Goal: Transaction & Acquisition: Purchase product/service

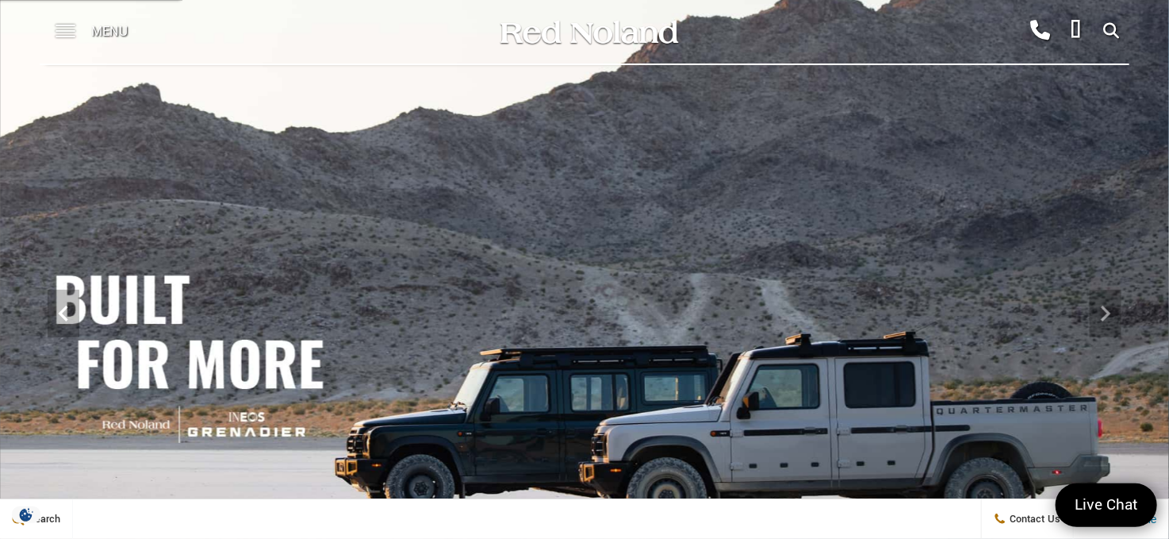
click at [68, 33] on span at bounding box center [66, 31] width 20 height 63
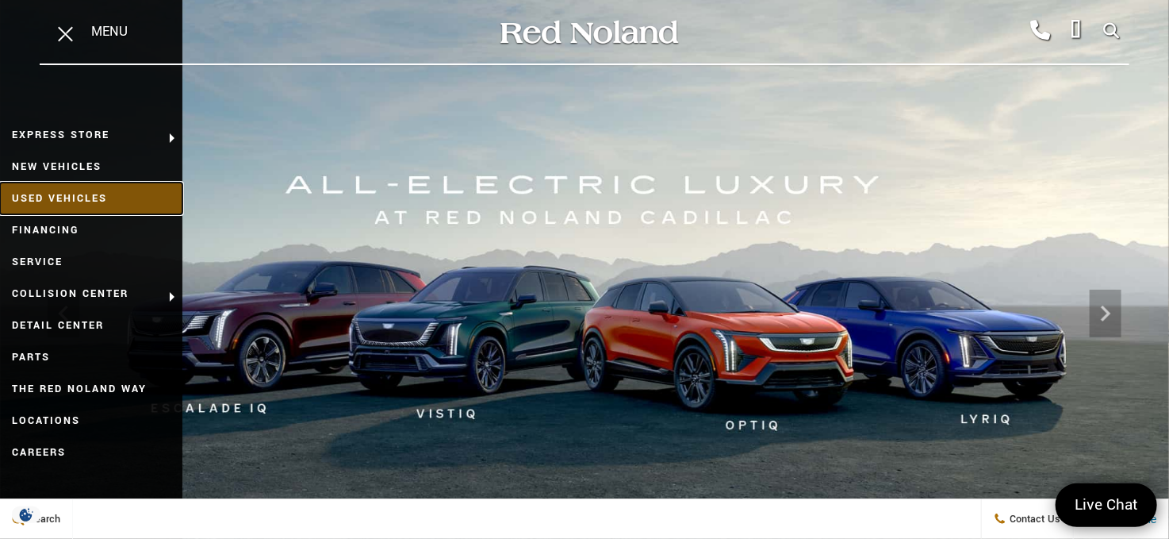
click at [111, 195] on link "Used Vehicles" at bounding box center [91, 198] width 182 height 32
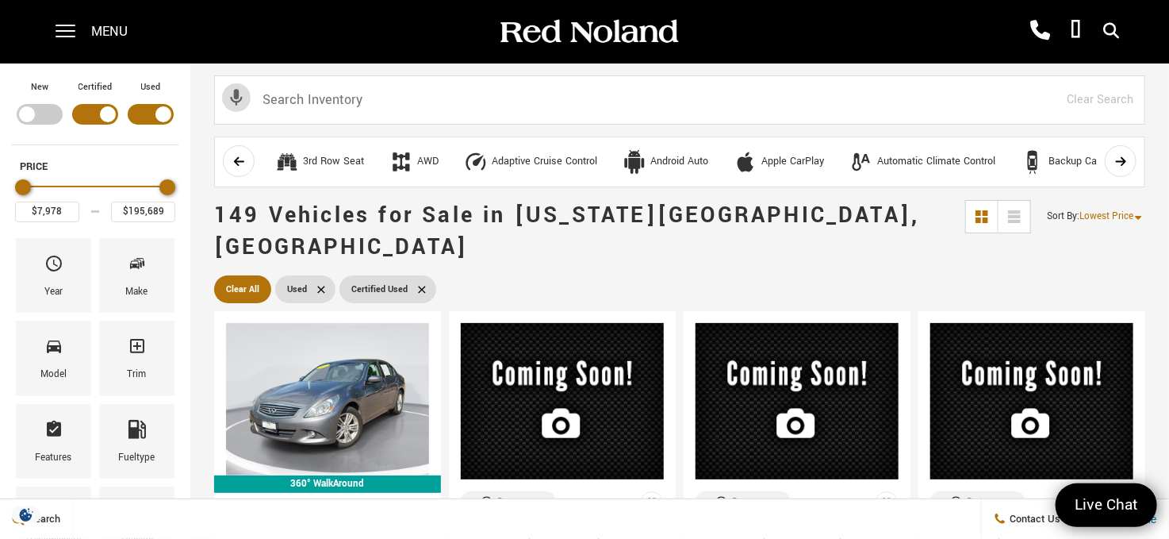
click at [318, 286] on icon at bounding box center [320, 289] width 7 height 7
type input "$35,689"
type input "$97,689"
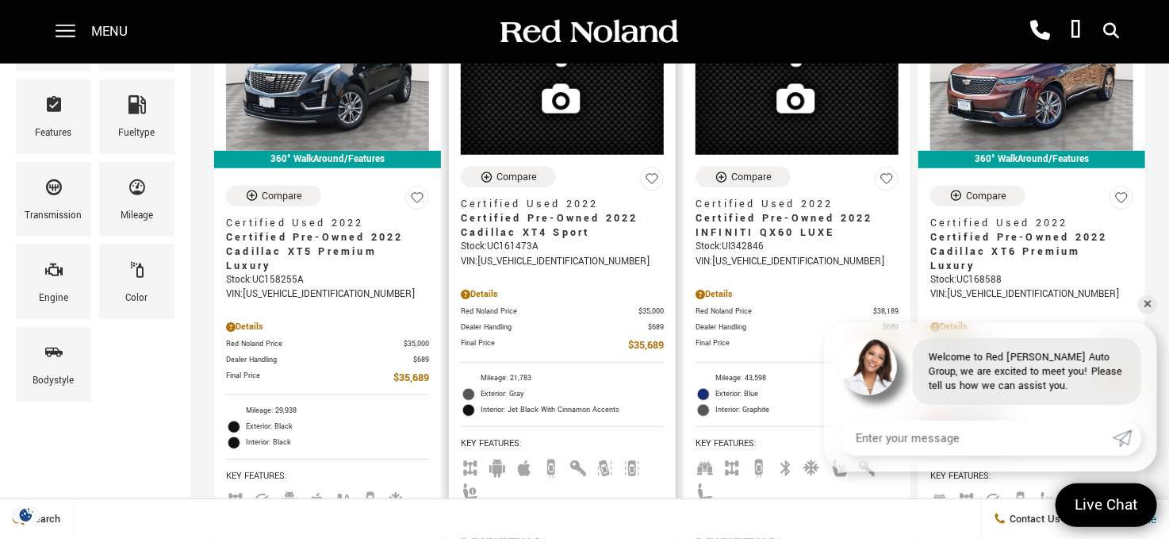
scroll to position [476, 0]
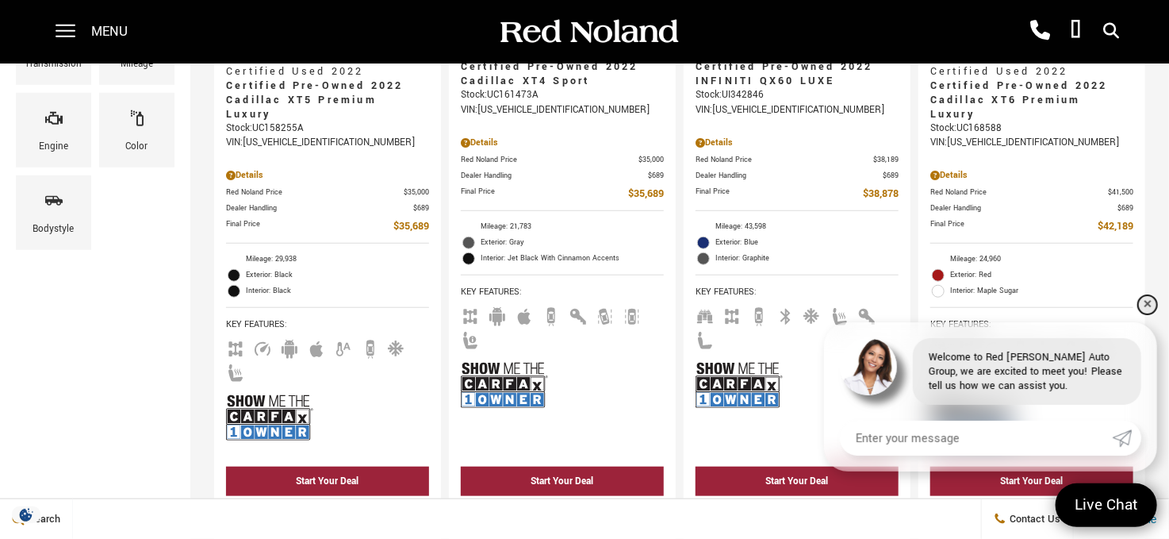
click at [1145, 305] on link "✕" at bounding box center [1147, 304] width 19 height 19
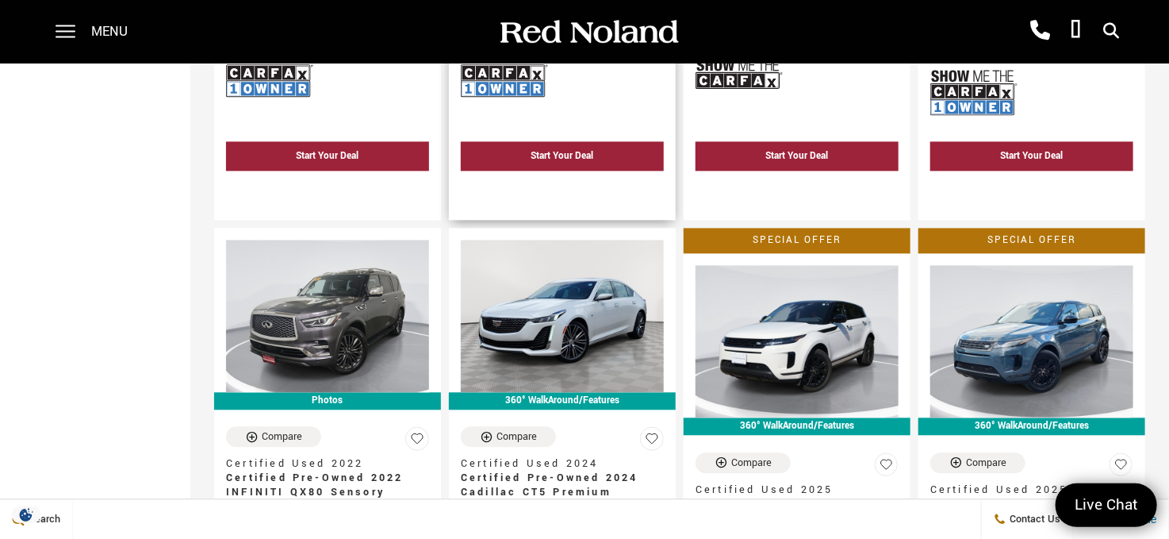
scroll to position [1507, 0]
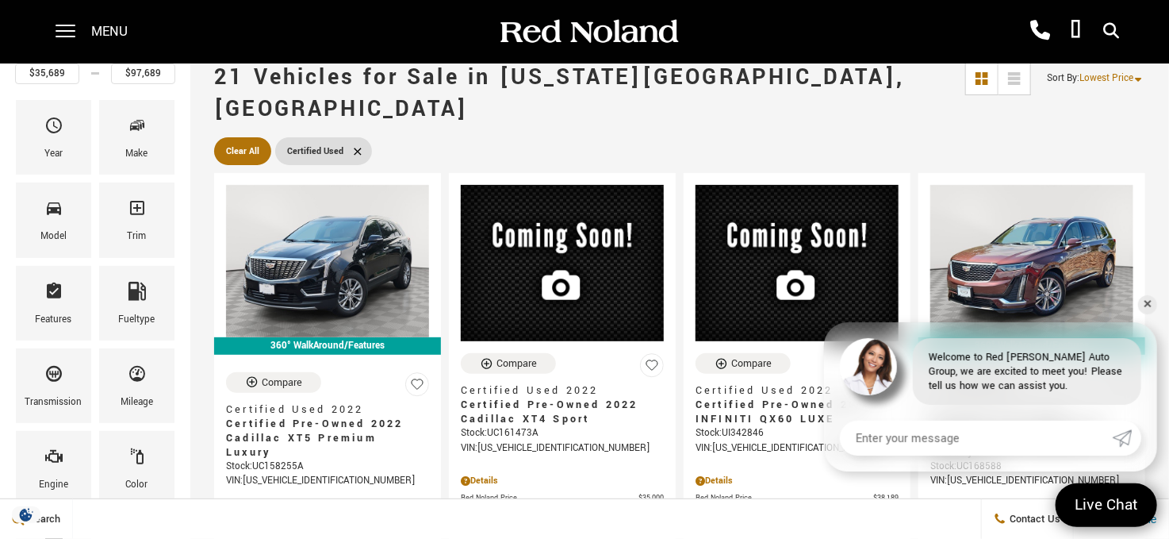
scroll to position [238, 0]
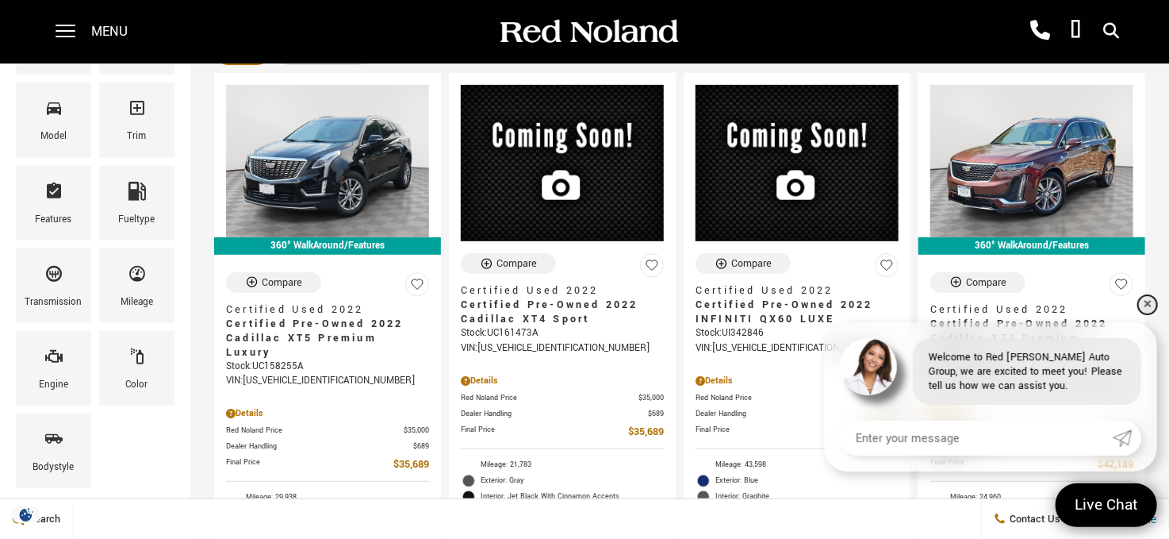
click at [1151, 303] on link "✕" at bounding box center [1147, 304] width 19 height 19
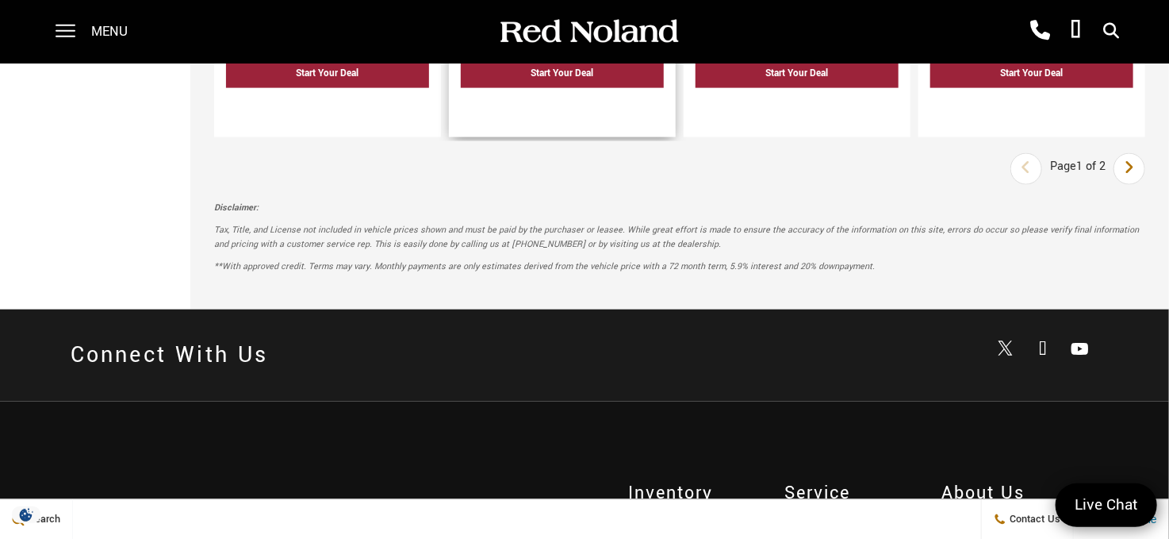
scroll to position [3808, 0]
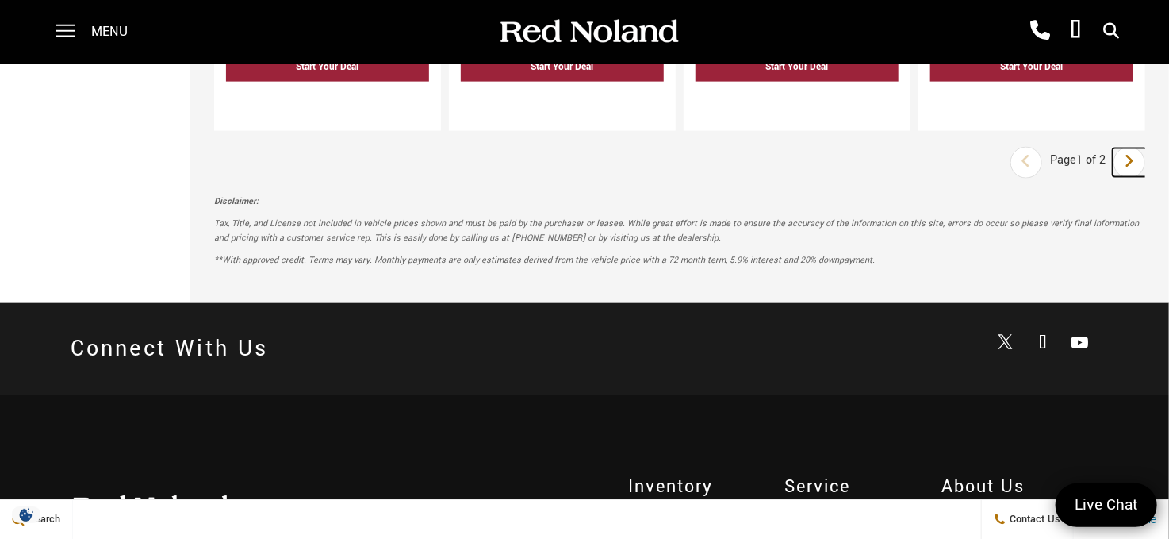
click at [1135, 148] on icon "next page" at bounding box center [1130, 160] width 10 height 25
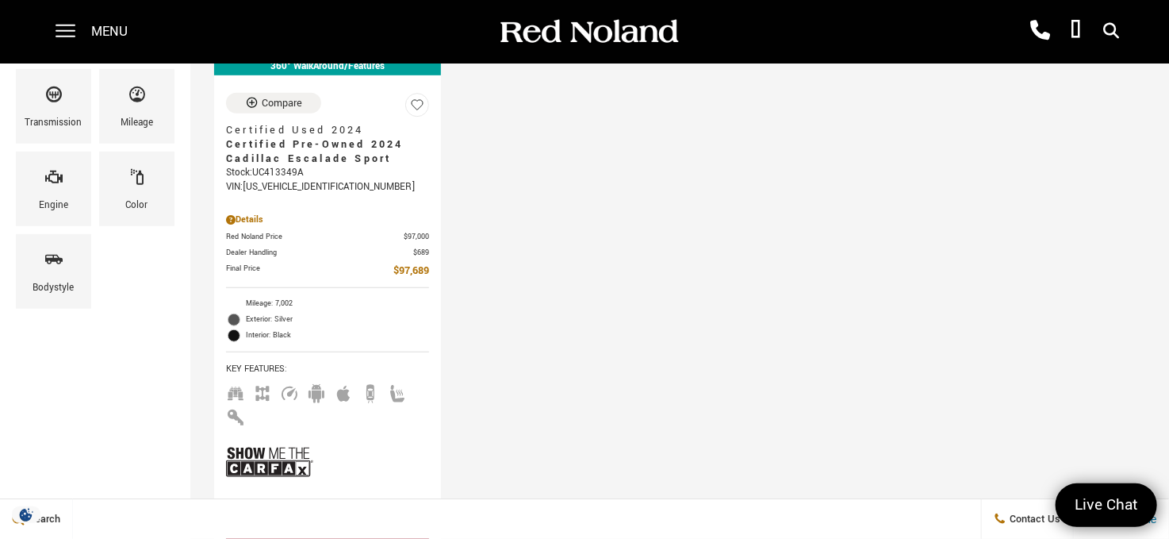
scroll to position [635, 0]
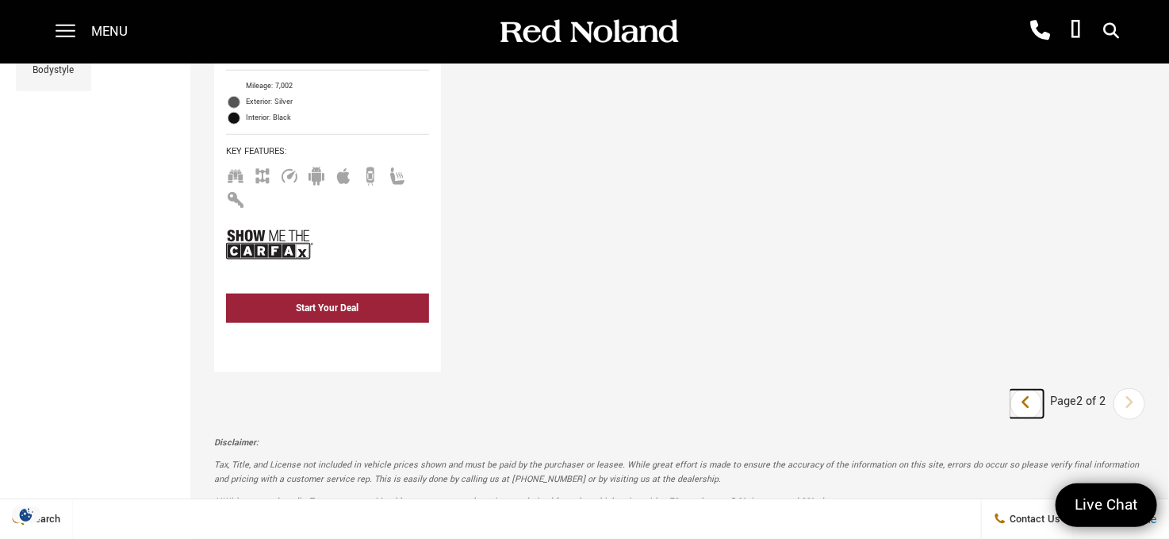
click at [1031, 389] on icon "previous page" at bounding box center [1027, 401] width 10 height 25
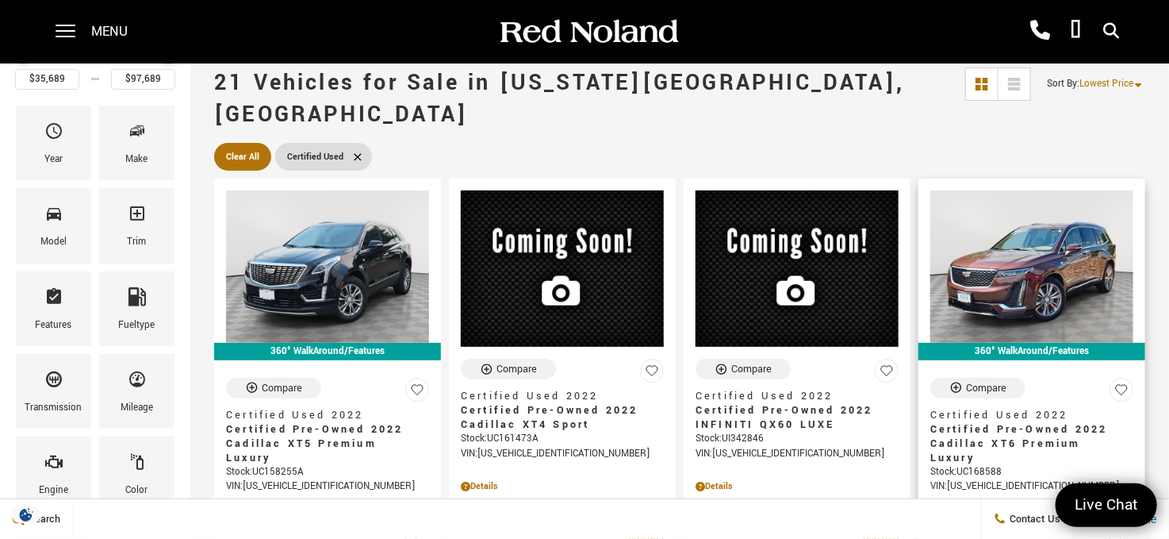
scroll to position [159, 0]
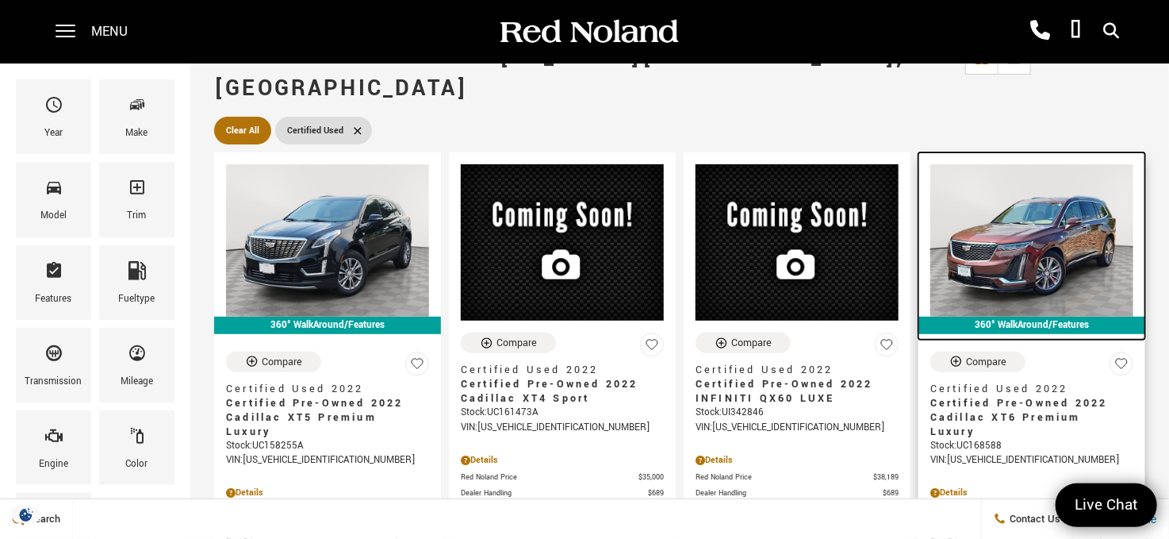
click at [1043, 234] on img at bounding box center [1031, 240] width 203 height 152
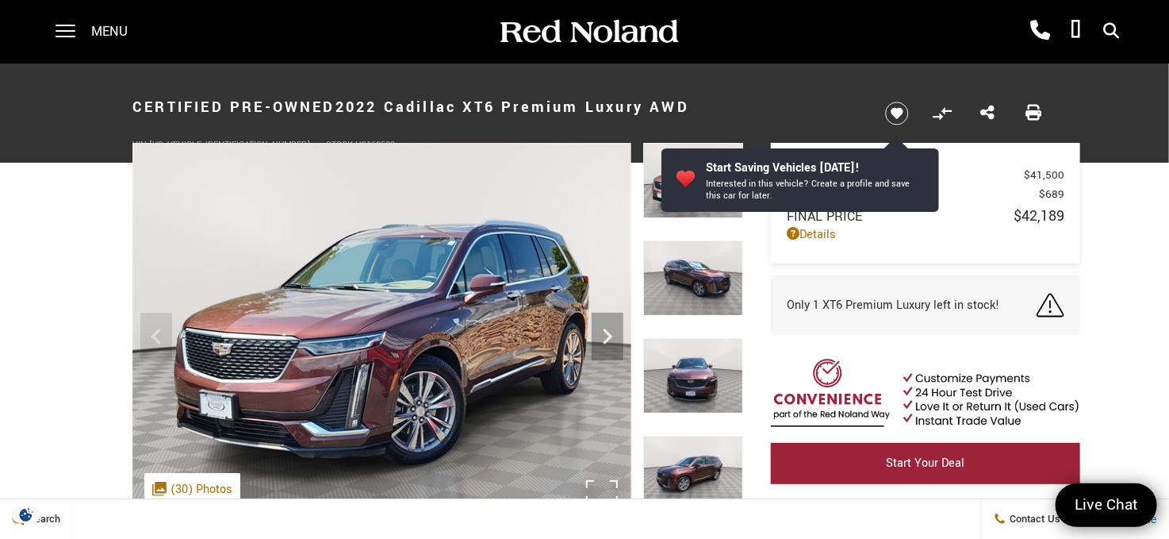
click at [437, 301] on img at bounding box center [381, 330] width 499 height 374
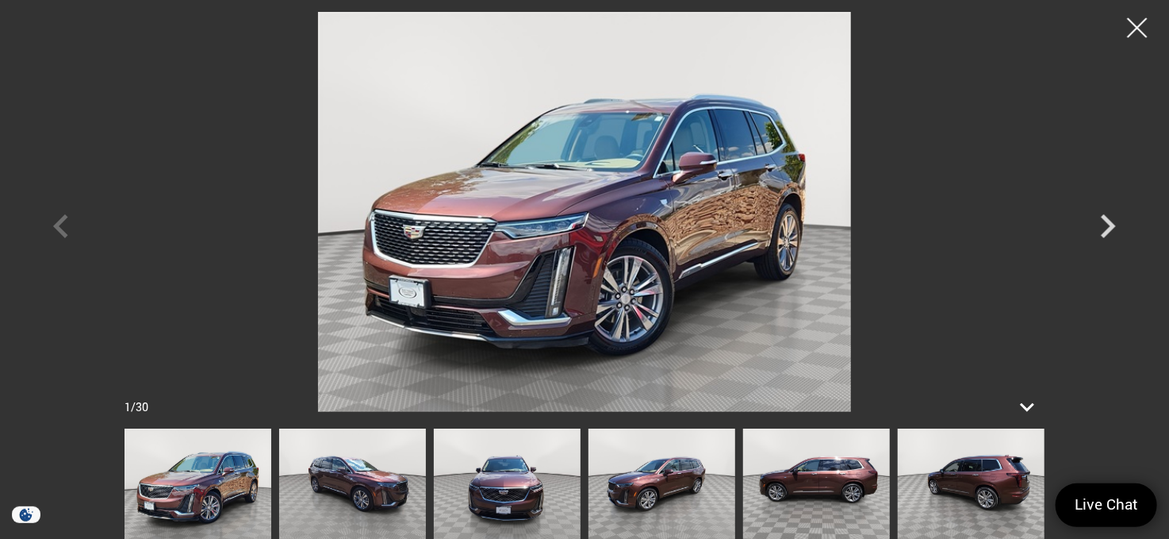
click at [1025, 405] on icon at bounding box center [1027, 407] width 29 height 29
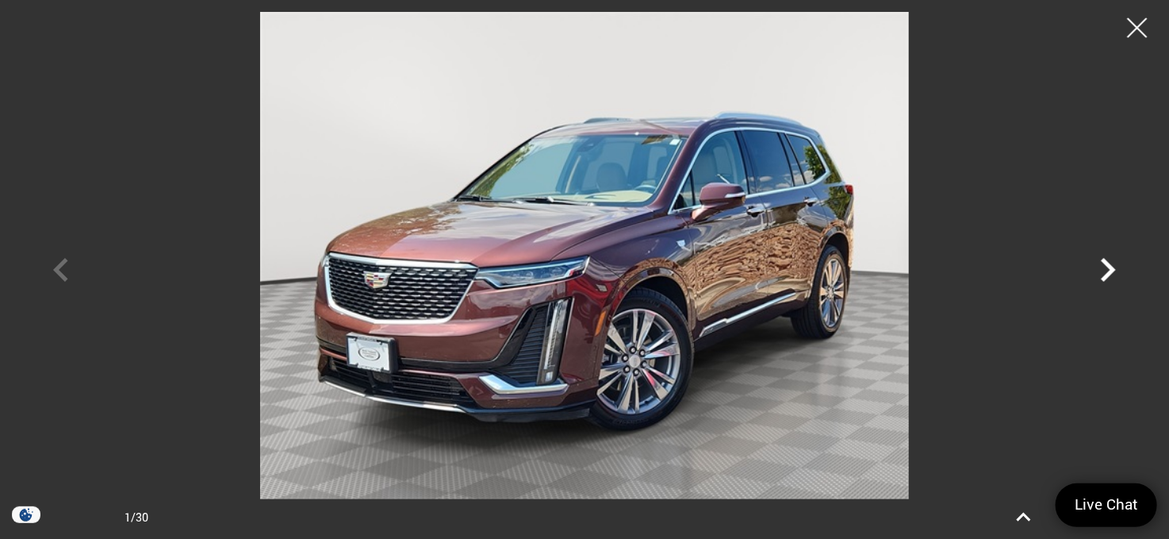
click at [1108, 269] on icon "Next" at bounding box center [1108, 270] width 48 height 48
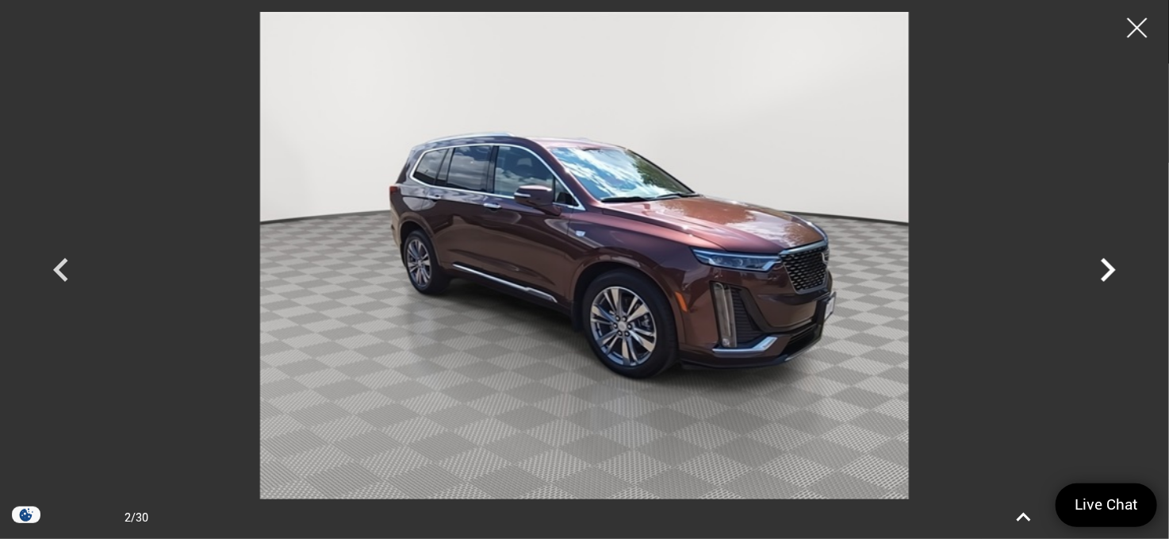
click at [1108, 269] on icon "Next" at bounding box center [1108, 270] width 48 height 48
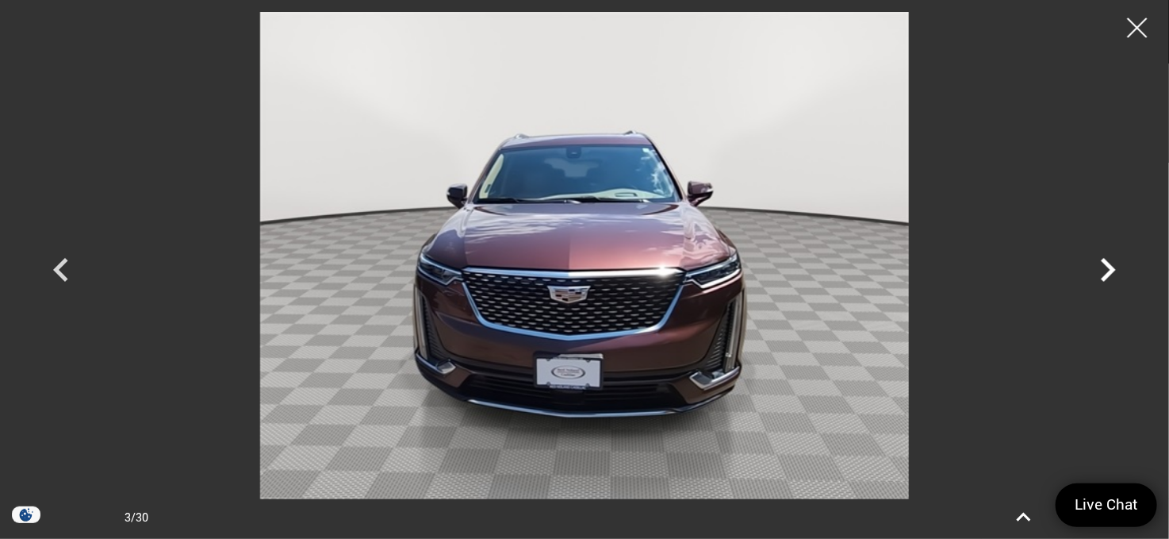
click at [1108, 269] on icon "Next" at bounding box center [1108, 270] width 48 height 48
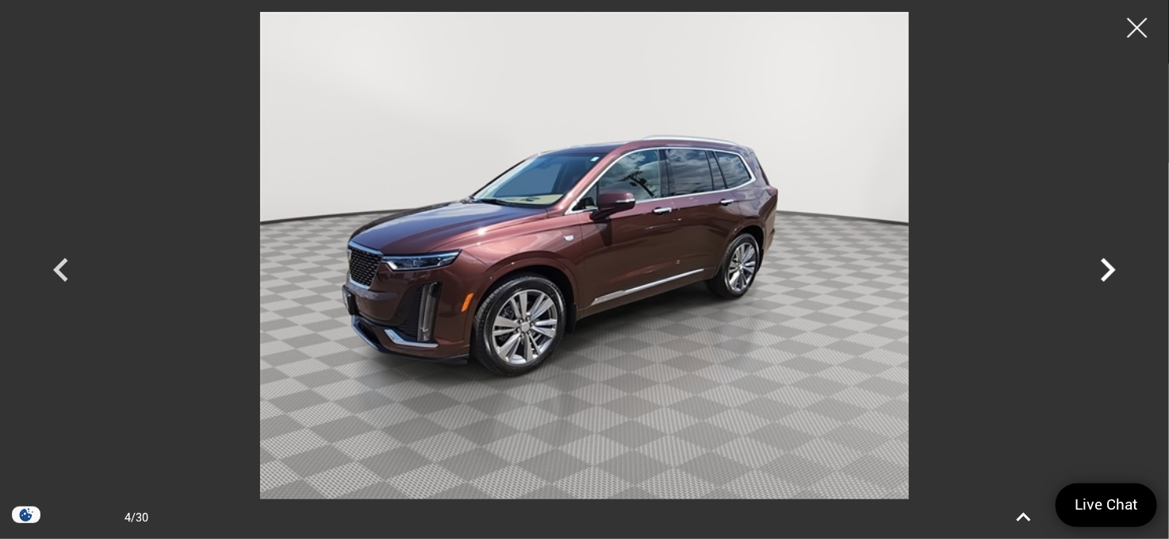
click at [1108, 269] on icon "Next" at bounding box center [1108, 270] width 48 height 48
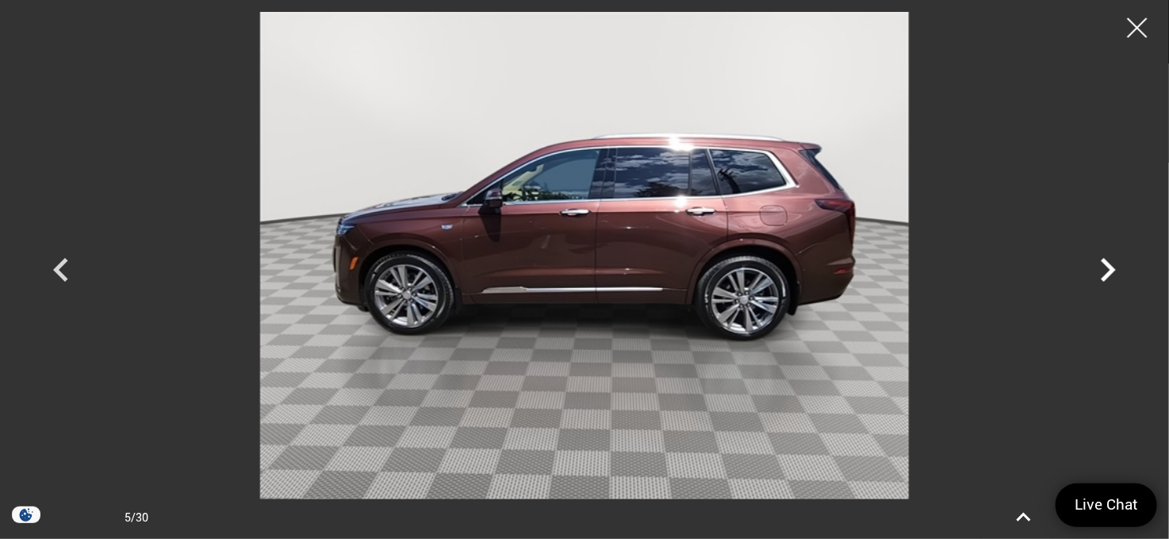
click at [1108, 269] on icon "Next" at bounding box center [1108, 270] width 48 height 48
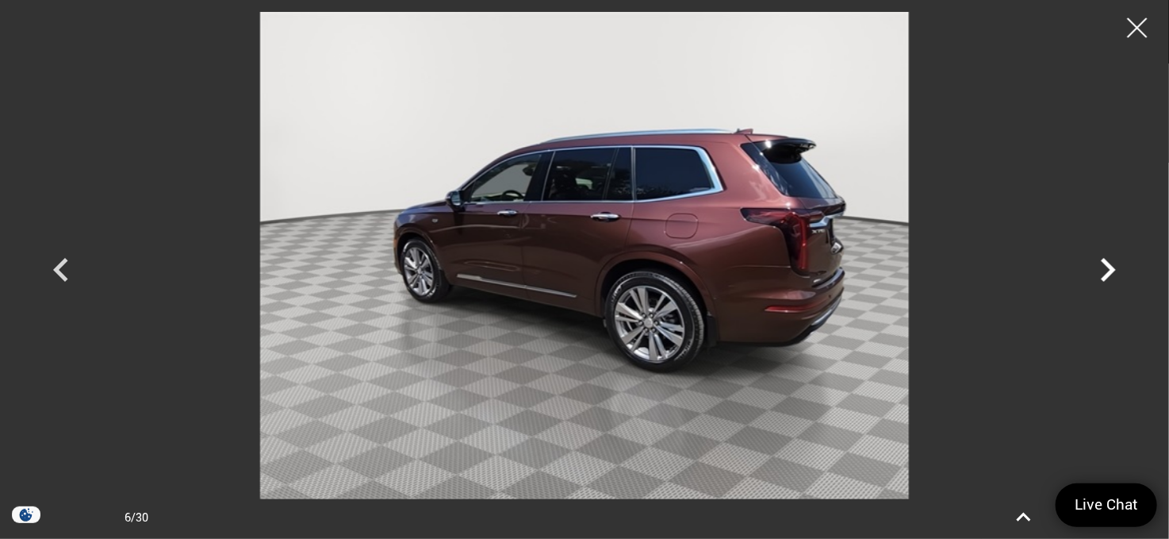
click at [1108, 269] on icon "Next" at bounding box center [1108, 270] width 48 height 48
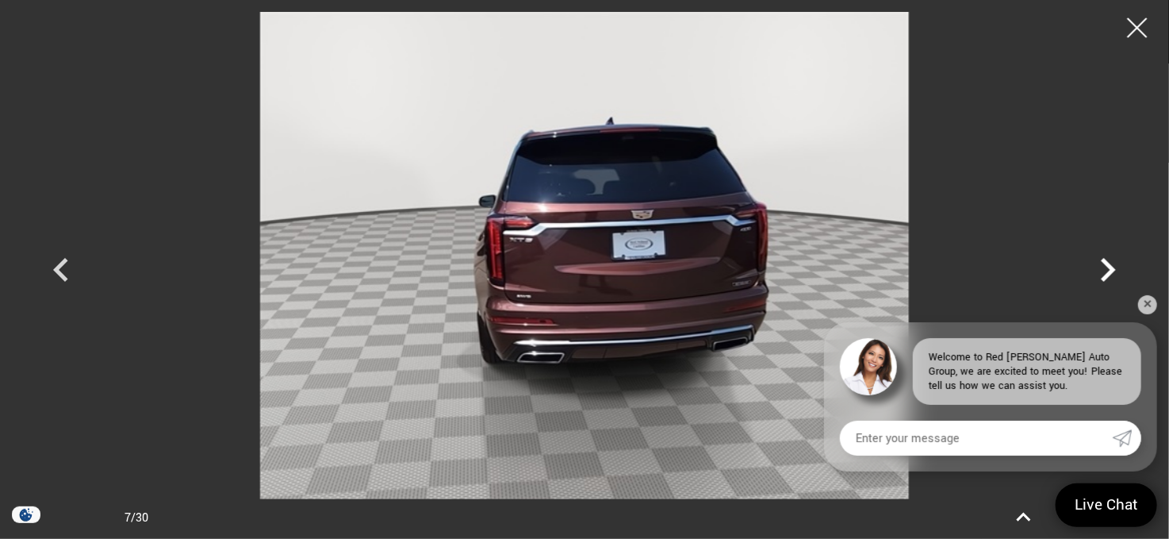
click at [1108, 269] on icon "Next" at bounding box center [1108, 270] width 48 height 48
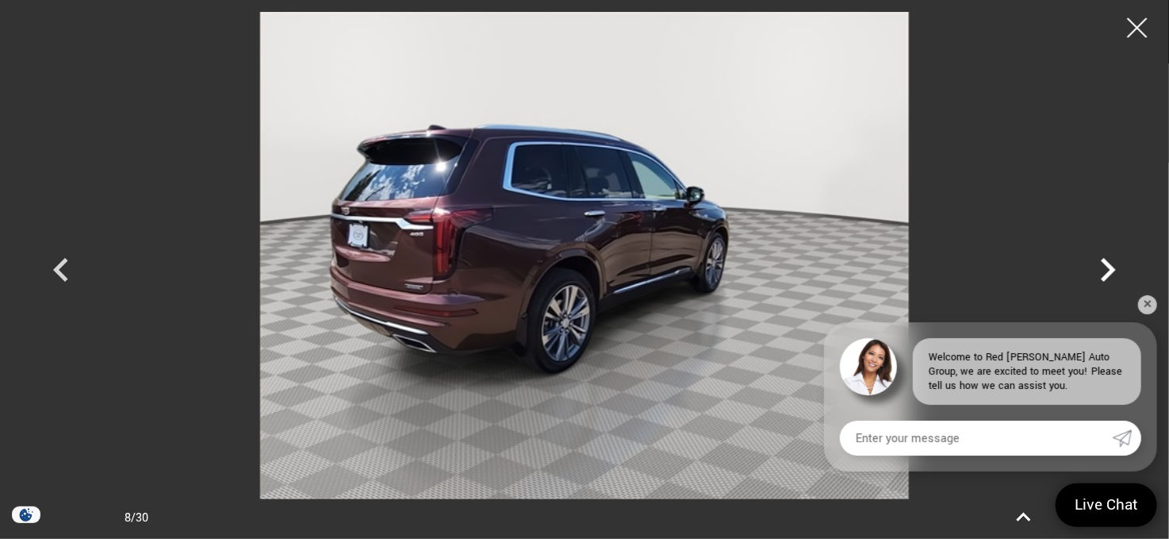
click at [1108, 269] on icon "Next" at bounding box center [1108, 270] width 48 height 48
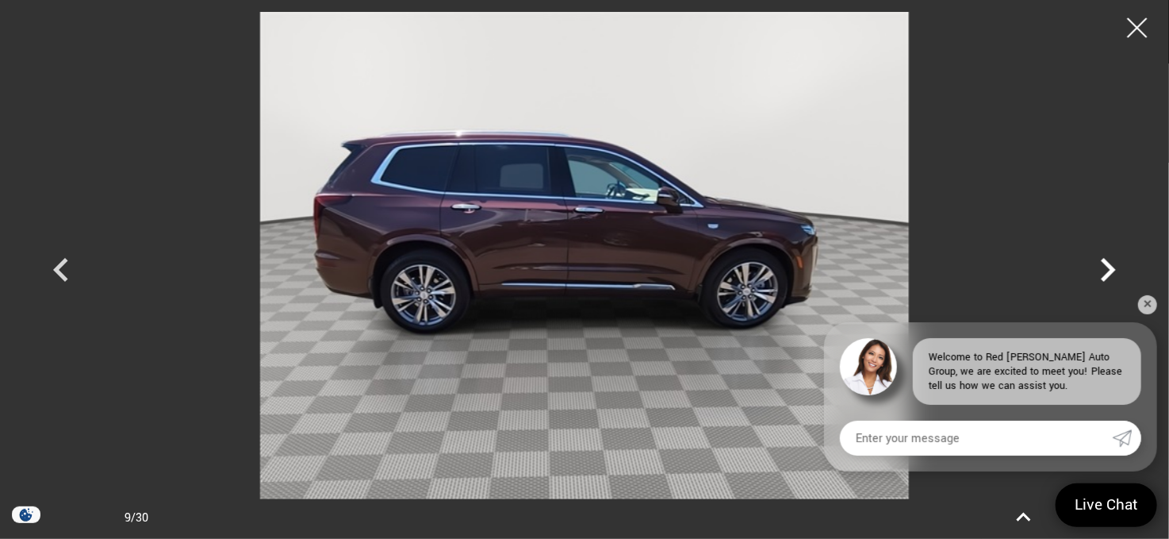
click at [1108, 269] on icon "Next" at bounding box center [1108, 270] width 48 height 48
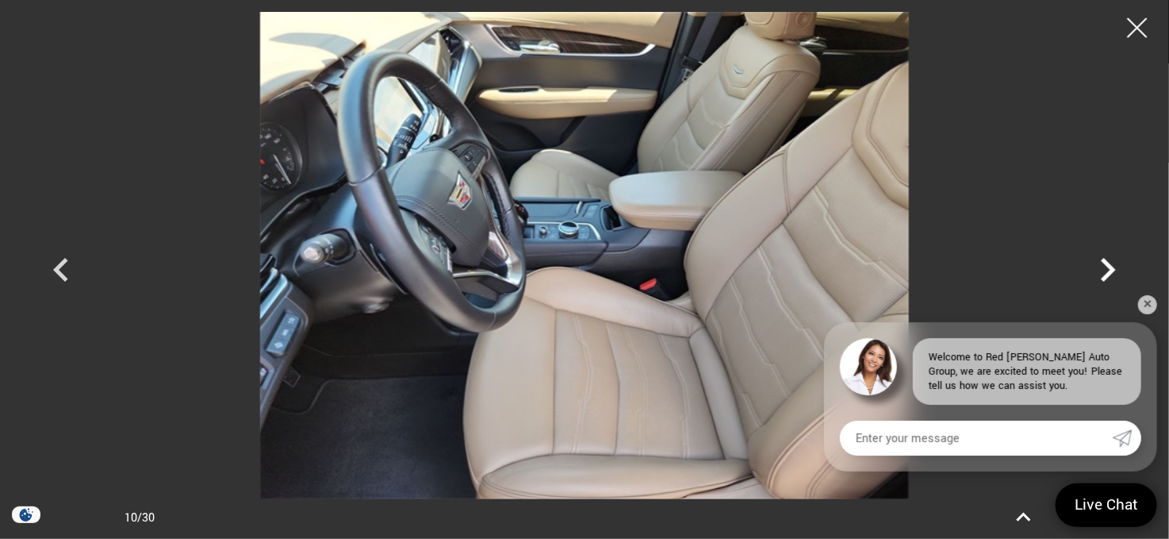
click at [1108, 269] on icon "Next" at bounding box center [1108, 270] width 48 height 48
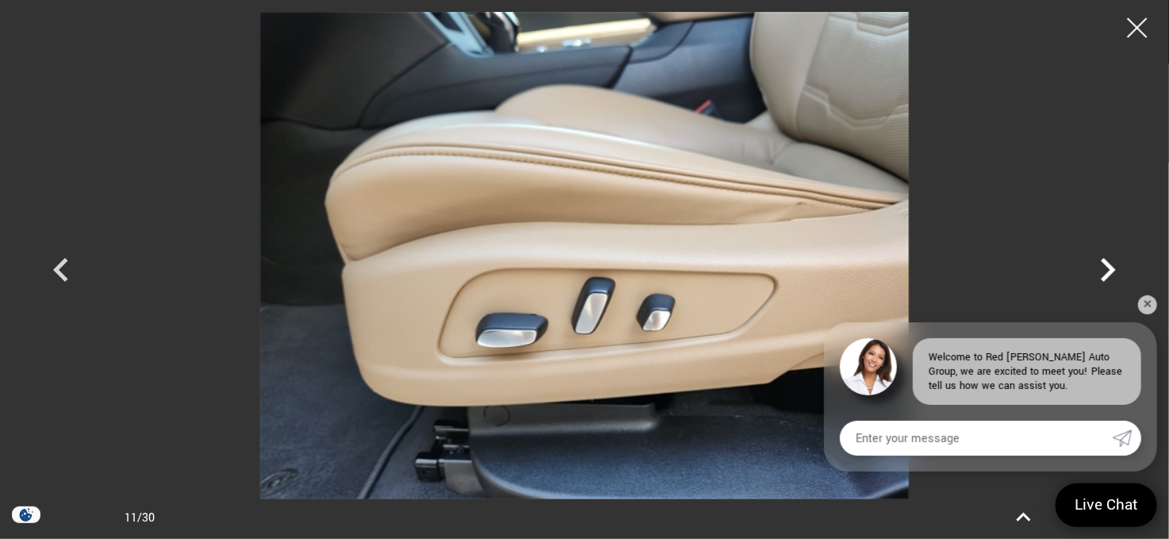
click at [1108, 269] on icon "Next" at bounding box center [1108, 270] width 48 height 48
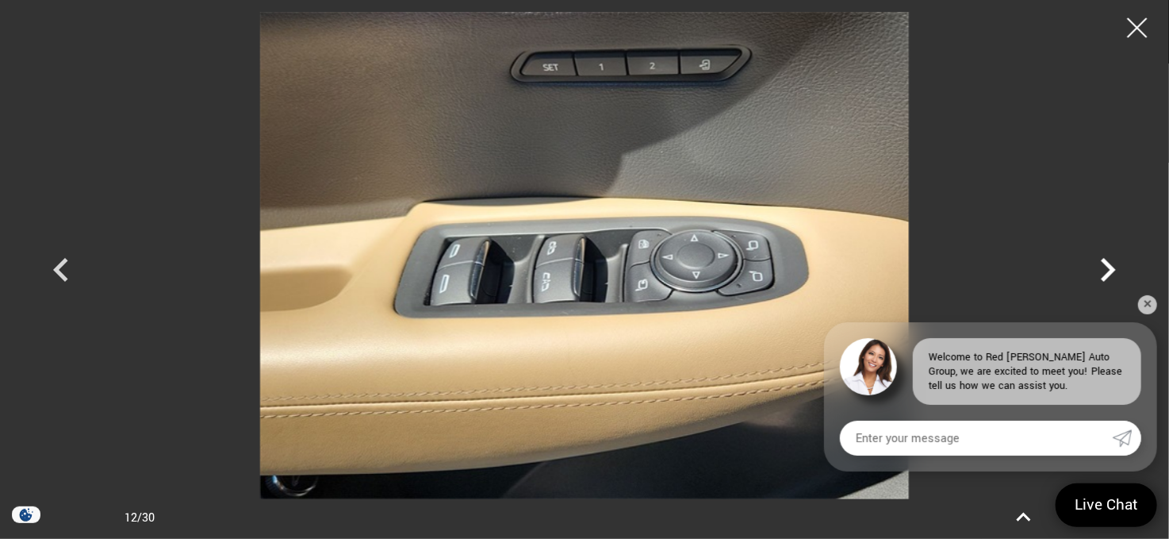
click at [1108, 269] on icon "Next" at bounding box center [1108, 270] width 48 height 48
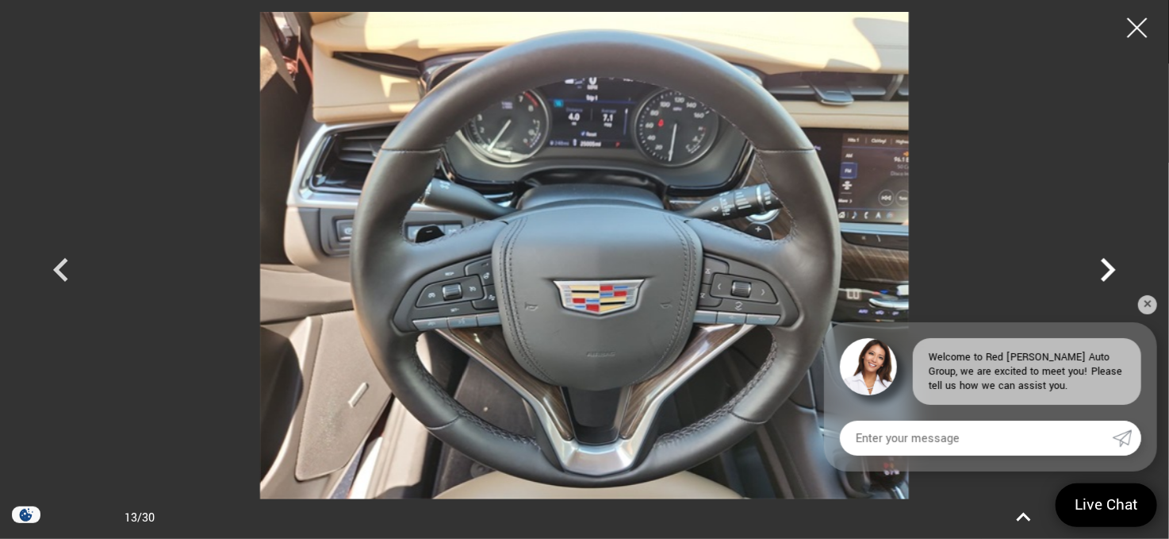
click at [1108, 269] on icon "Next" at bounding box center [1108, 270] width 48 height 48
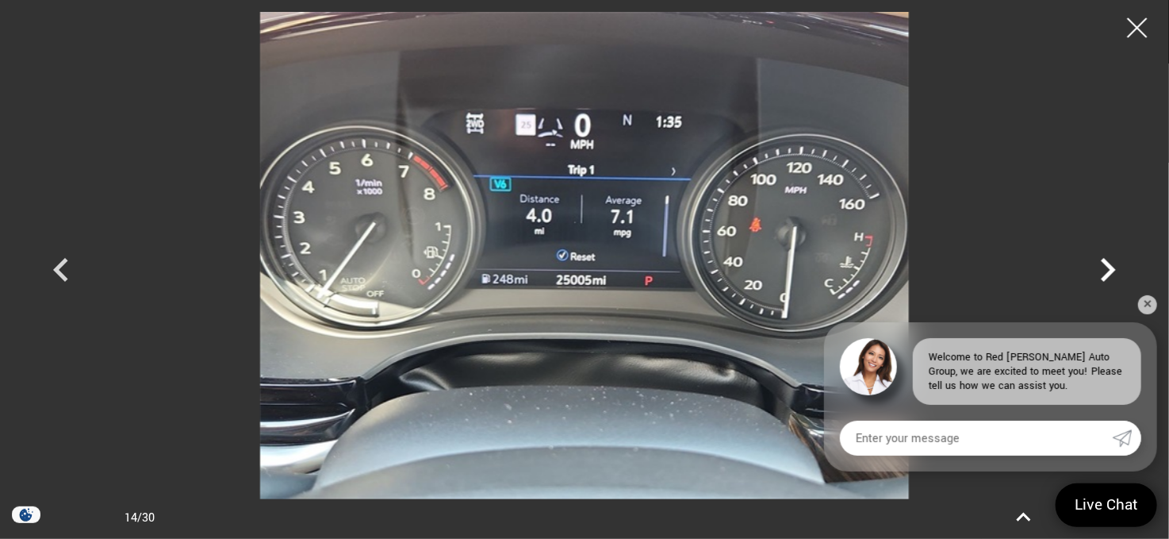
click at [1108, 269] on icon "Next" at bounding box center [1108, 270] width 48 height 48
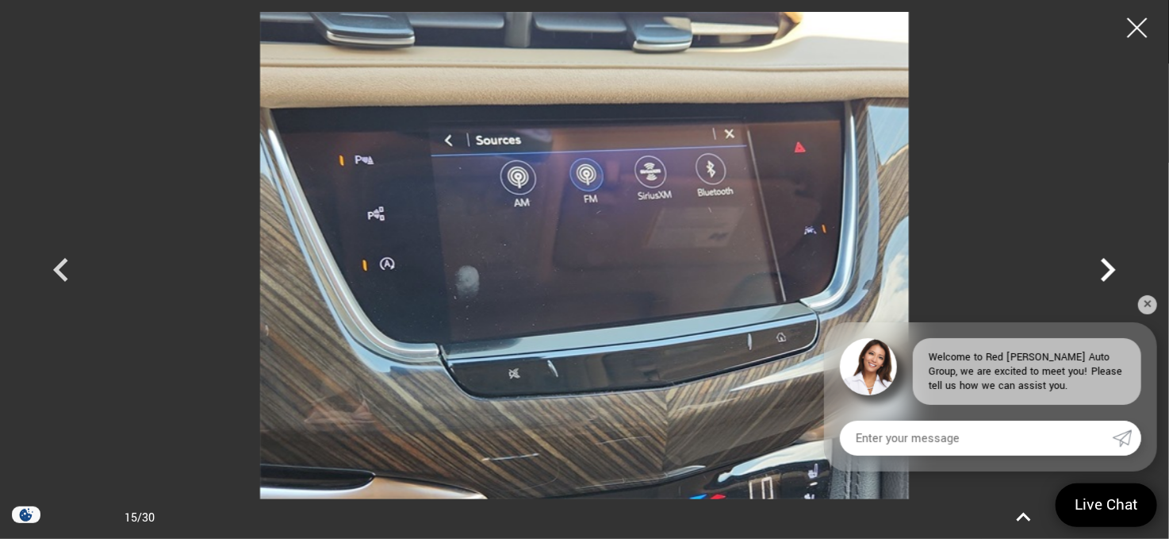
click at [1108, 269] on icon "Next" at bounding box center [1108, 270] width 48 height 48
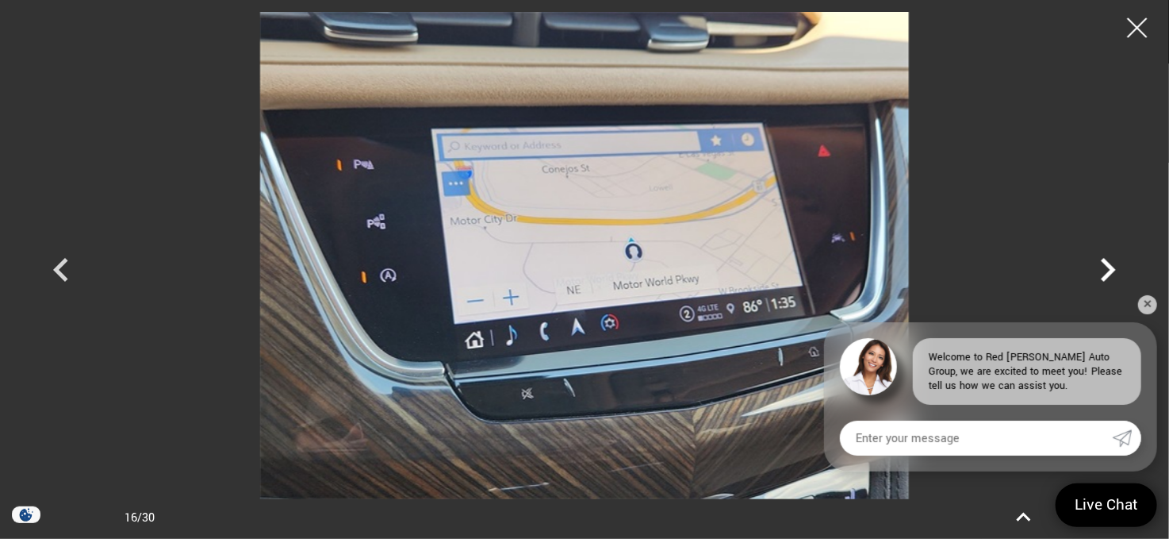
click at [1108, 269] on icon "Next" at bounding box center [1108, 270] width 48 height 48
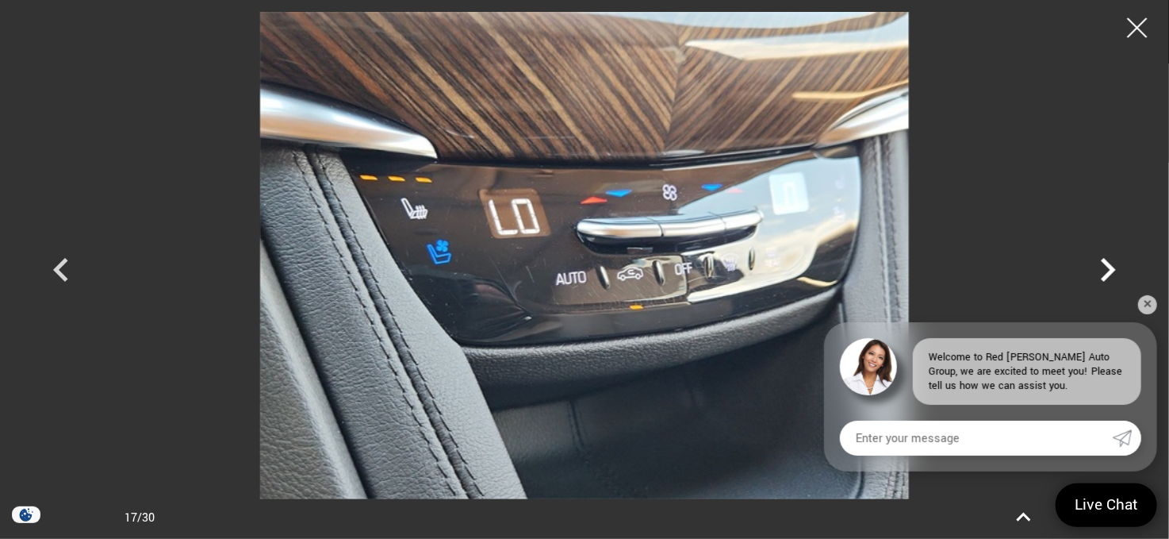
click at [1108, 269] on icon "Next" at bounding box center [1108, 270] width 48 height 48
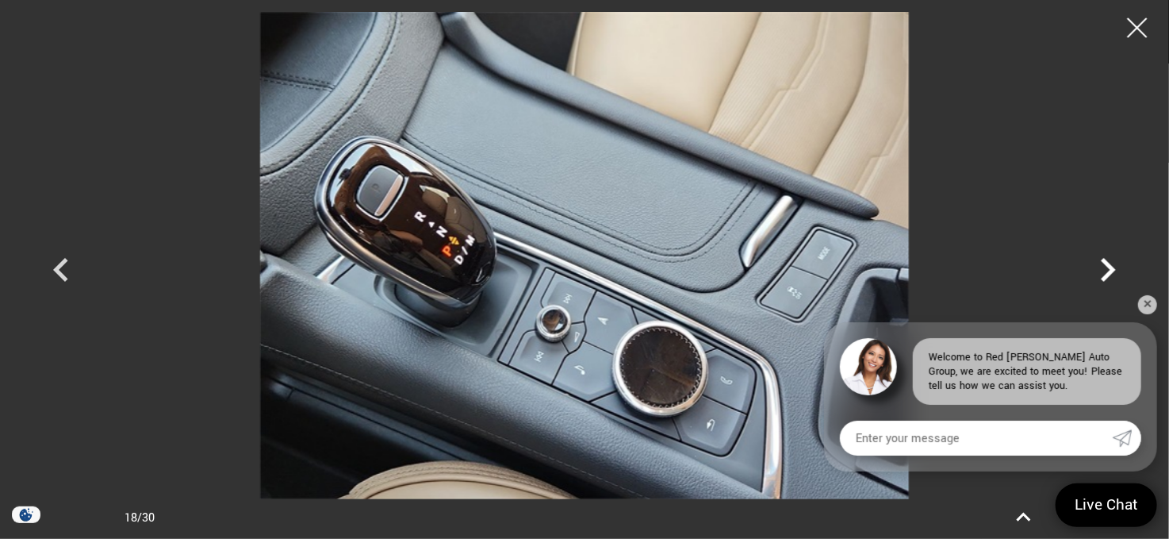
click at [1108, 269] on icon "Next" at bounding box center [1108, 270] width 48 height 48
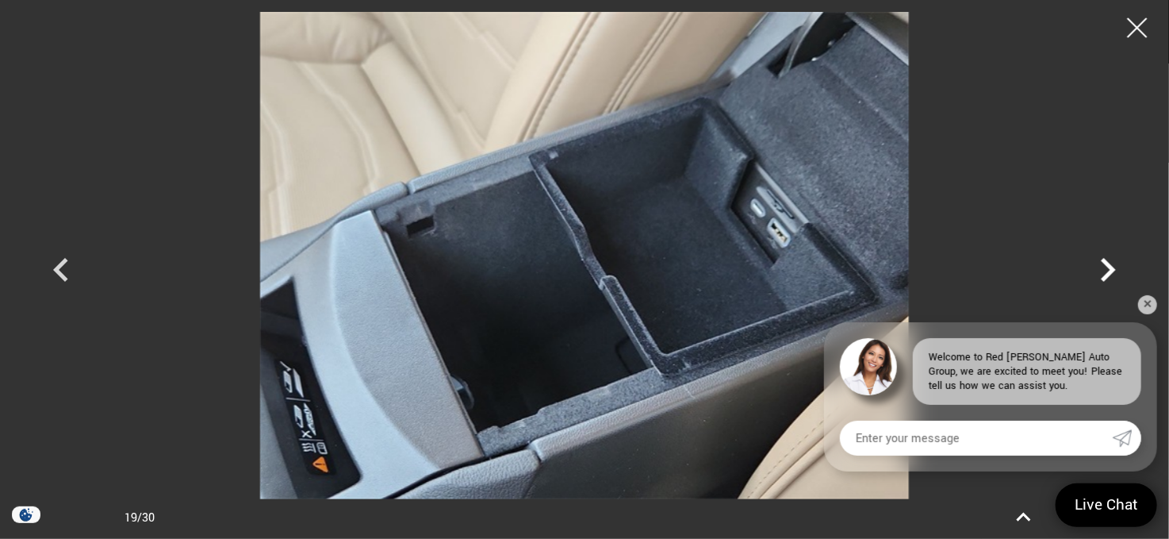
click at [1108, 269] on icon "Next" at bounding box center [1108, 270] width 48 height 48
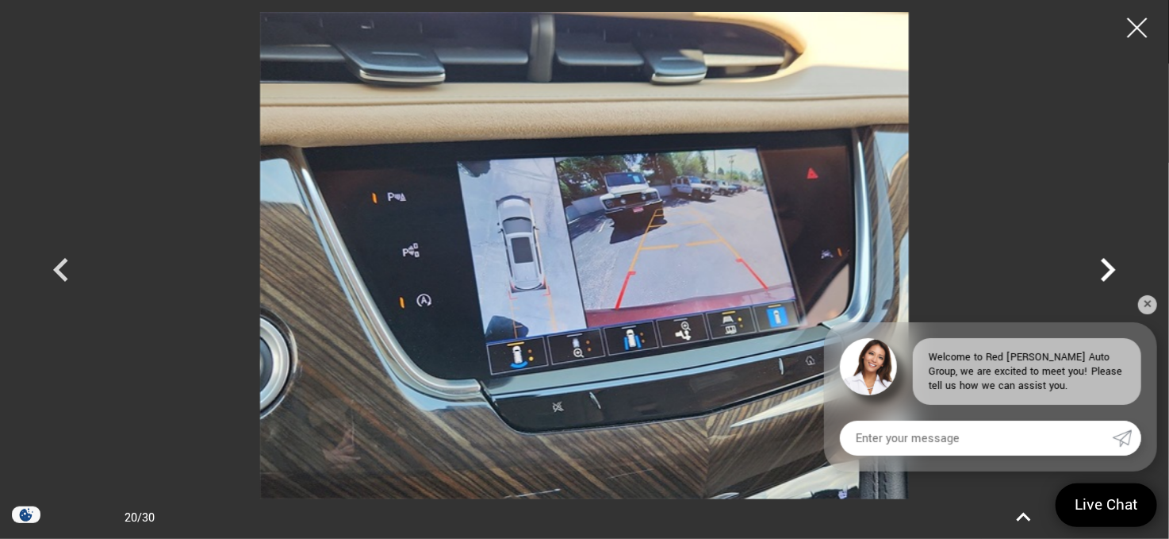
click at [1108, 269] on icon "Next" at bounding box center [1108, 270] width 48 height 48
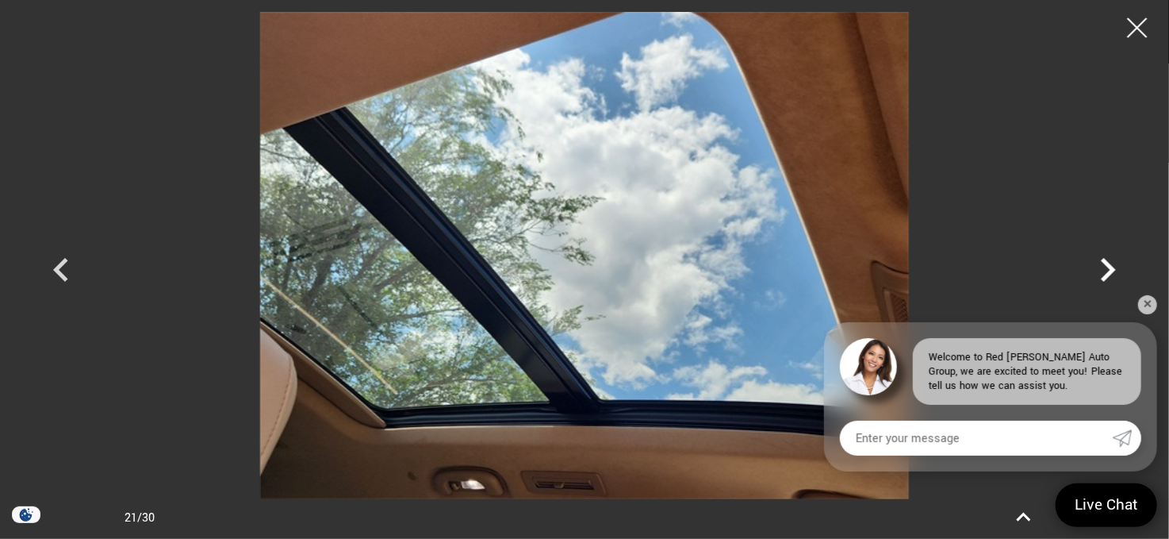
click at [1108, 269] on icon "Next" at bounding box center [1108, 270] width 48 height 48
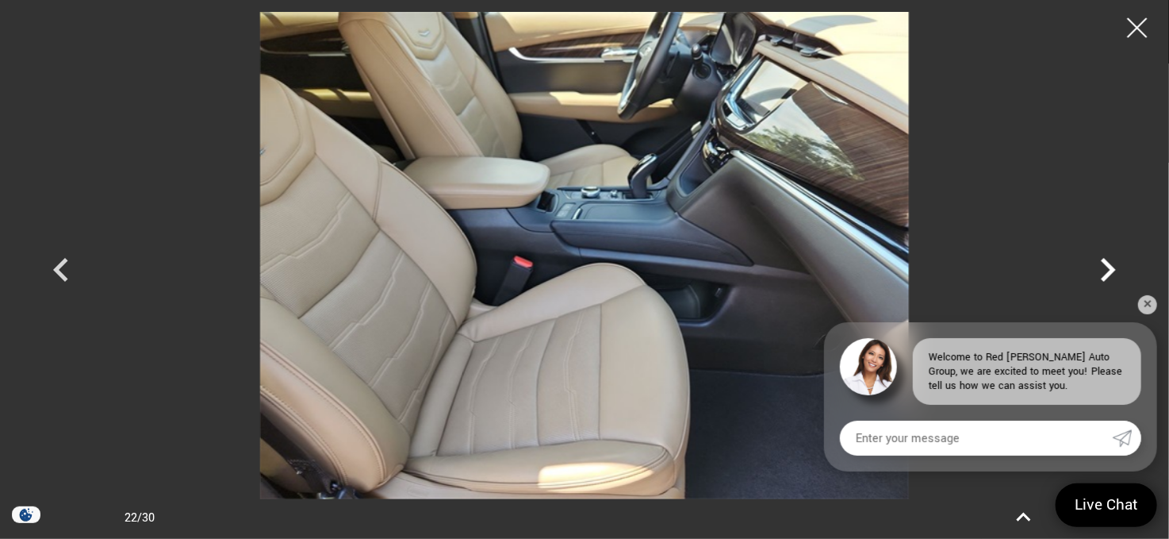
click at [1108, 269] on icon "Next" at bounding box center [1108, 270] width 48 height 48
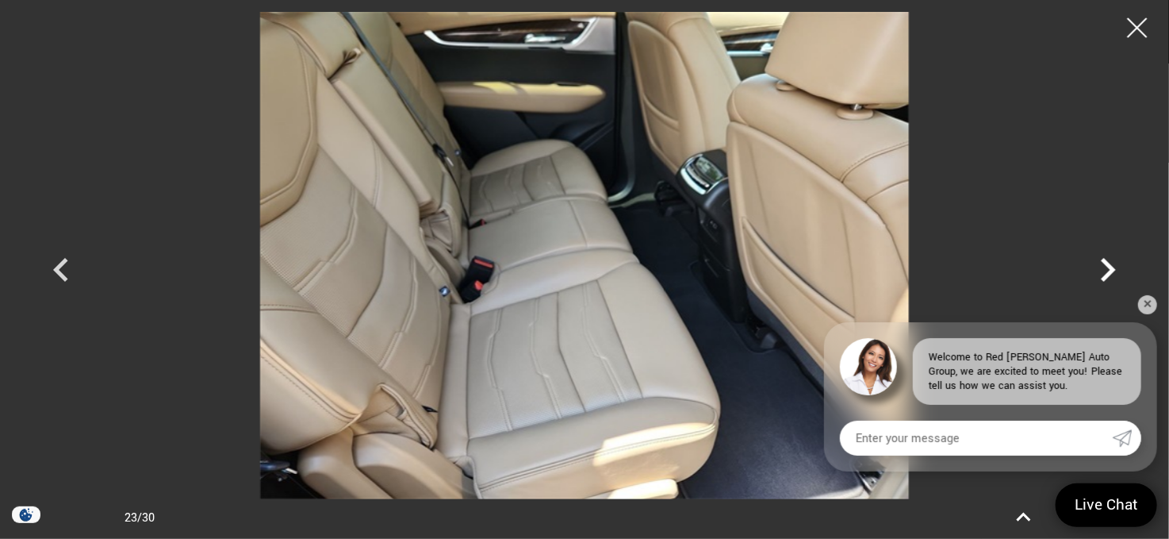
click at [1108, 269] on icon "Next" at bounding box center [1108, 270] width 48 height 48
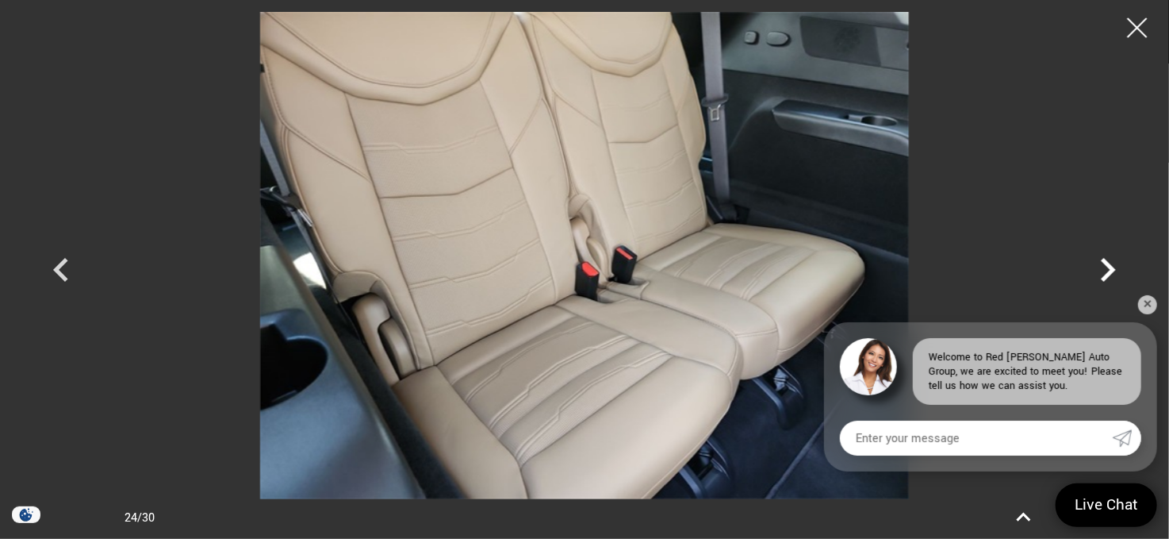
click at [1108, 269] on icon "Next" at bounding box center [1108, 270] width 48 height 48
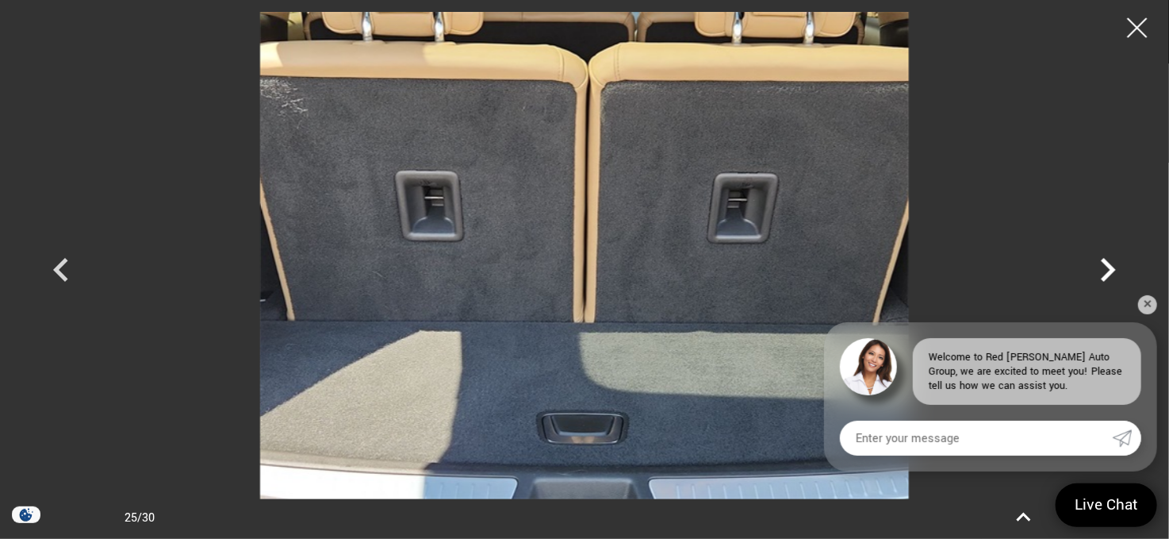
click at [1108, 269] on icon "Next" at bounding box center [1108, 270] width 48 height 48
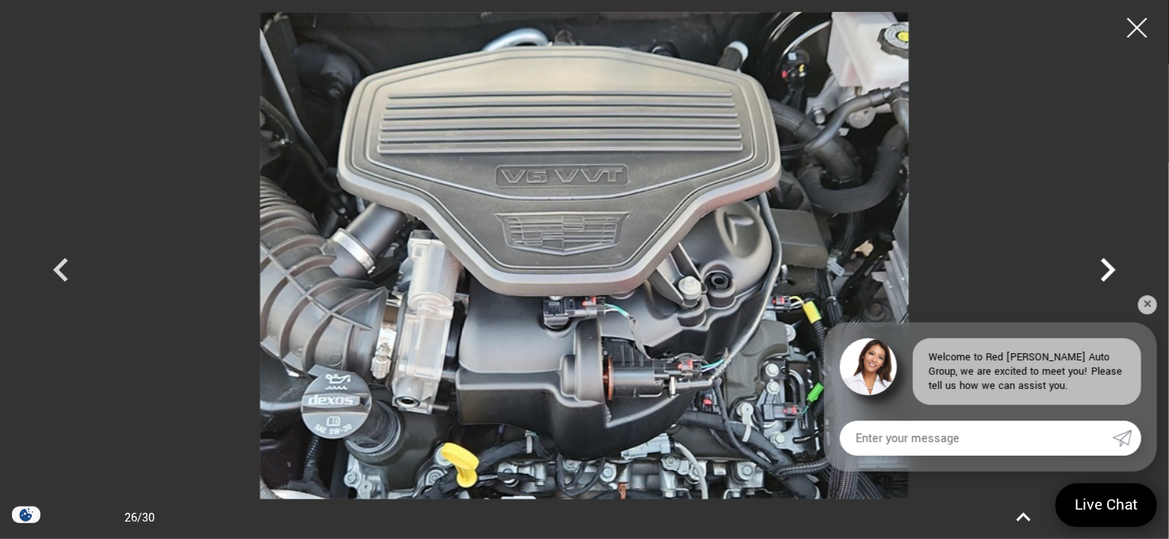
click at [1108, 269] on icon "Next" at bounding box center [1108, 270] width 48 height 48
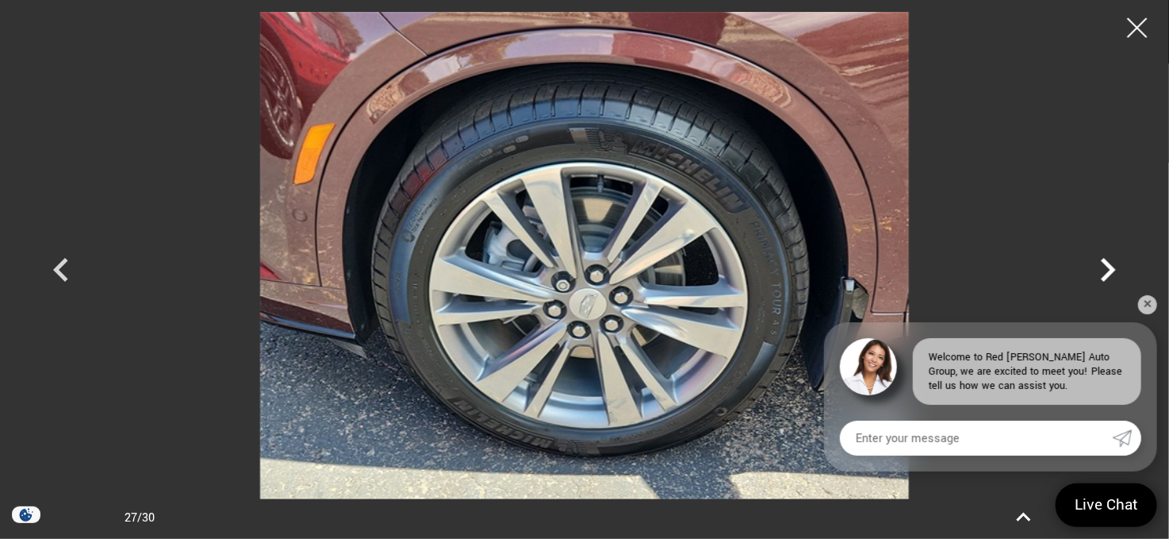
click at [1108, 269] on icon "Next" at bounding box center [1108, 270] width 48 height 48
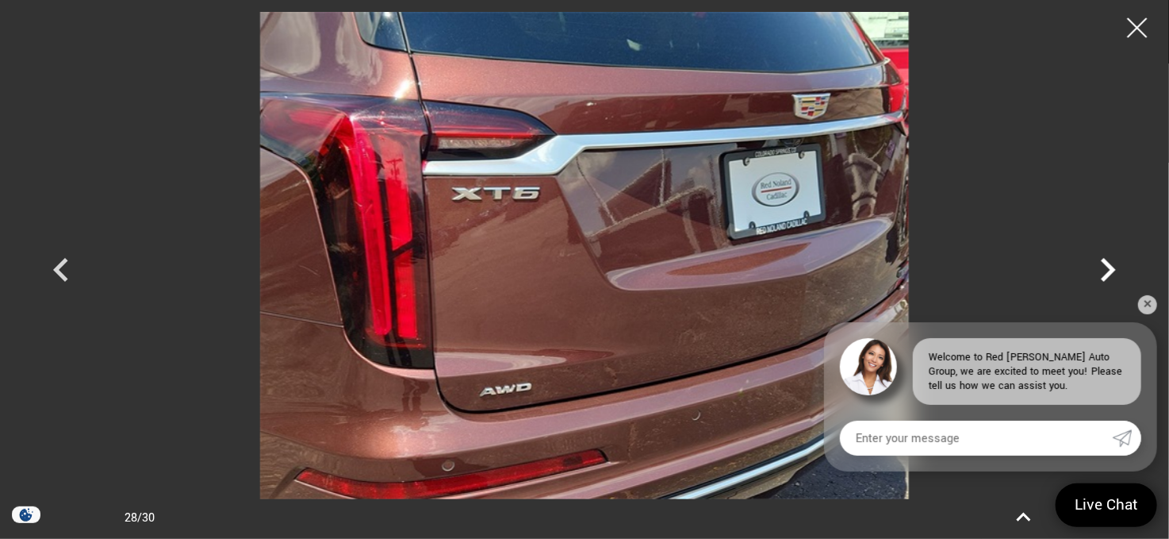
click at [1108, 269] on icon "Next" at bounding box center [1108, 270] width 48 height 48
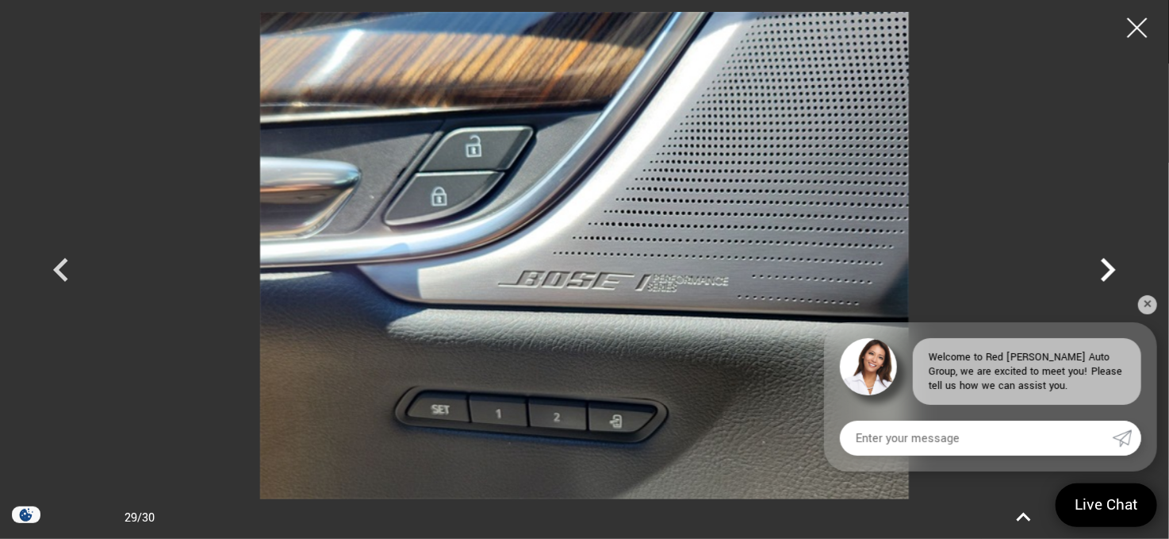
click at [1108, 269] on icon "Next" at bounding box center [1108, 270] width 48 height 48
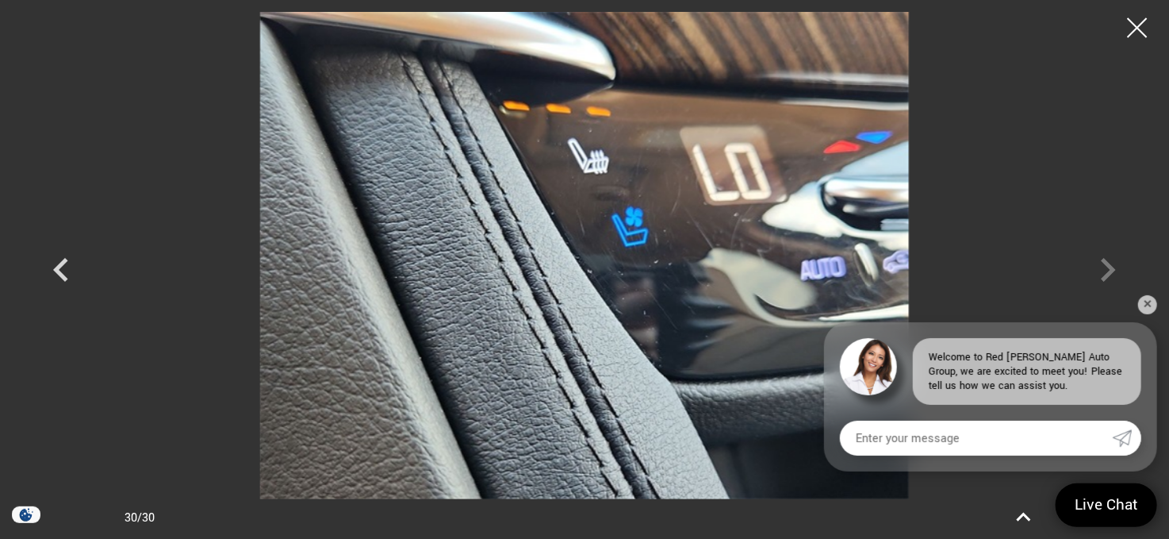
click at [1108, 269] on div at bounding box center [584, 255] width 1111 height 487
click at [1132, 26] on div at bounding box center [1138, 28] width 42 height 42
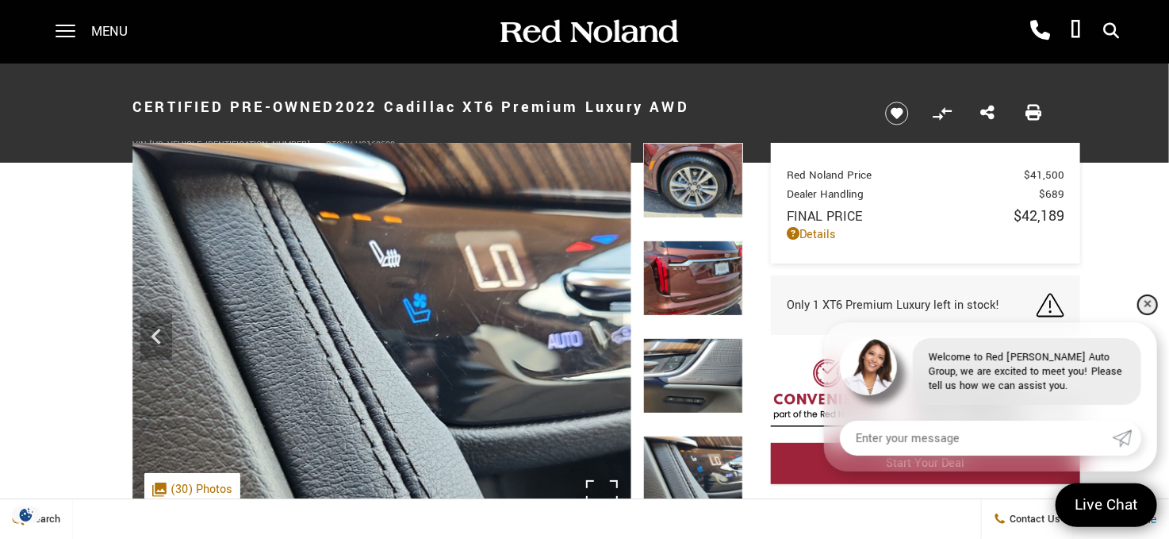
click at [1149, 305] on link "✕" at bounding box center [1147, 304] width 19 height 19
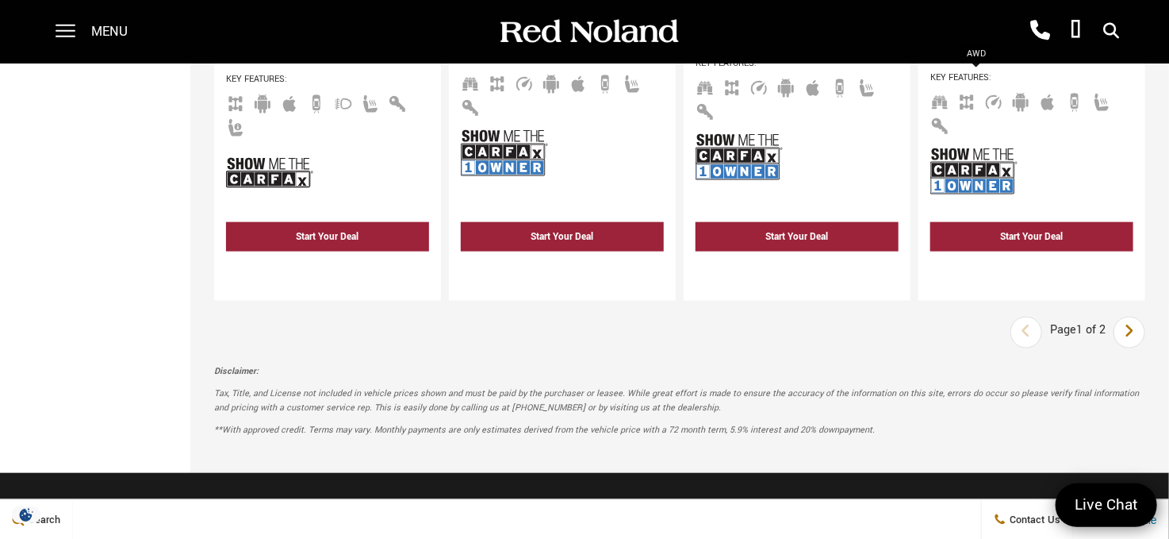
scroll to position [3649, 0]
